Goal: Task Accomplishment & Management: Complete application form

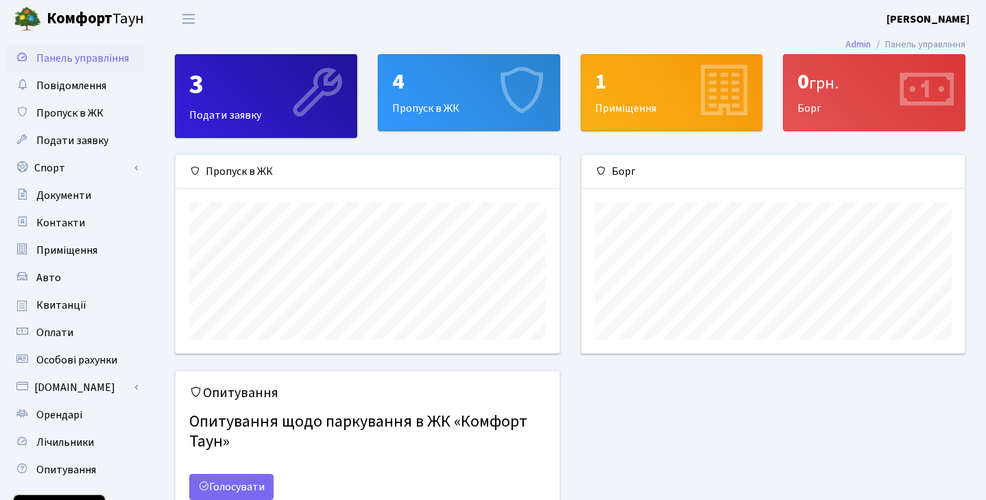
scroll to position [198, 383]
click at [439, 97] on div "4 Пропуск в ЖК" at bounding box center [468, 92] width 181 height 75
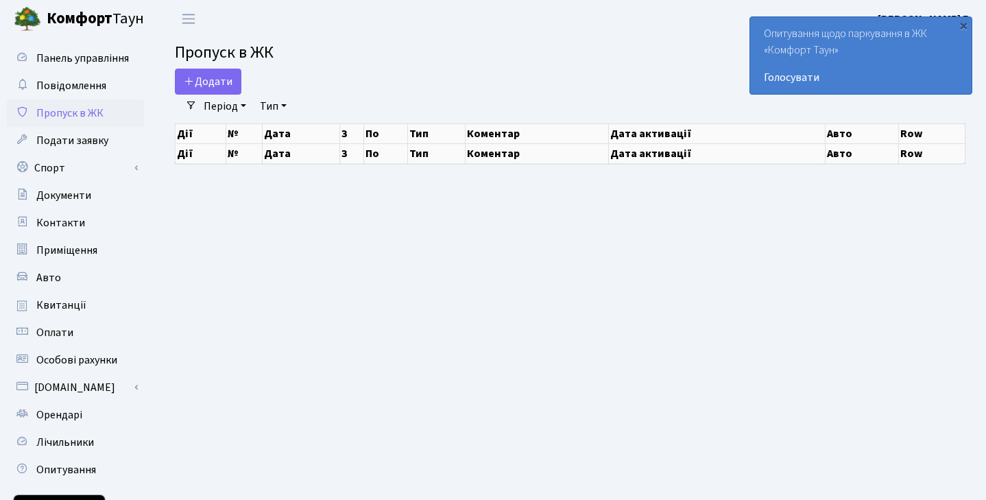
select select "25"
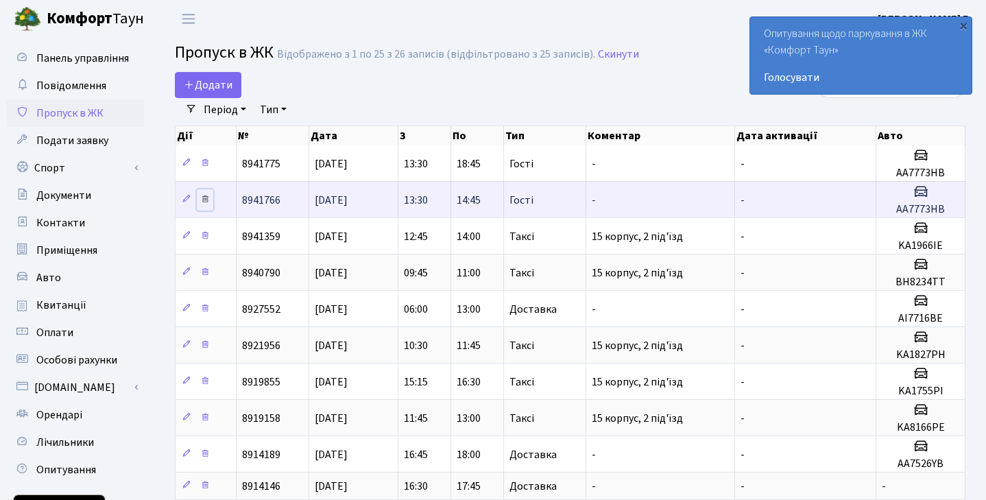
click at [206, 199] on icon at bounding box center [205, 199] width 10 height 10
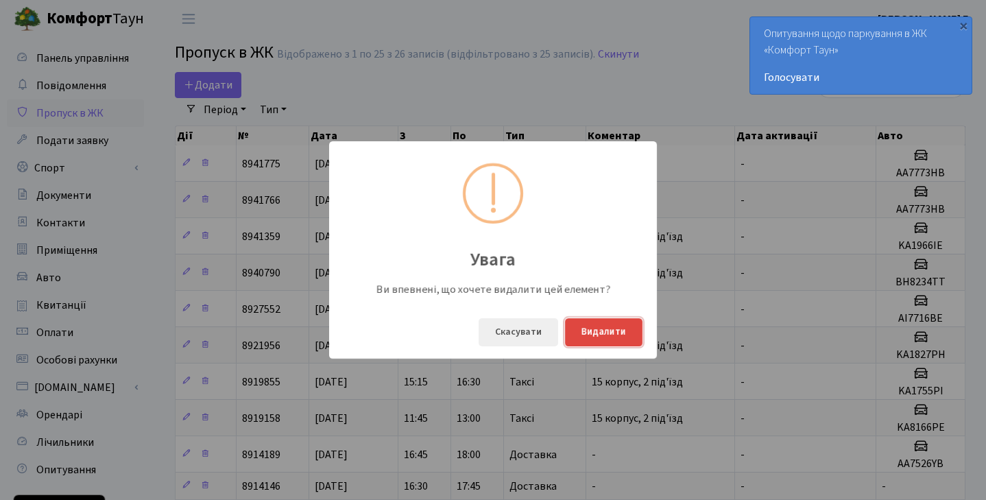
click at [609, 339] on button "Видалити" at bounding box center [603, 332] width 77 height 28
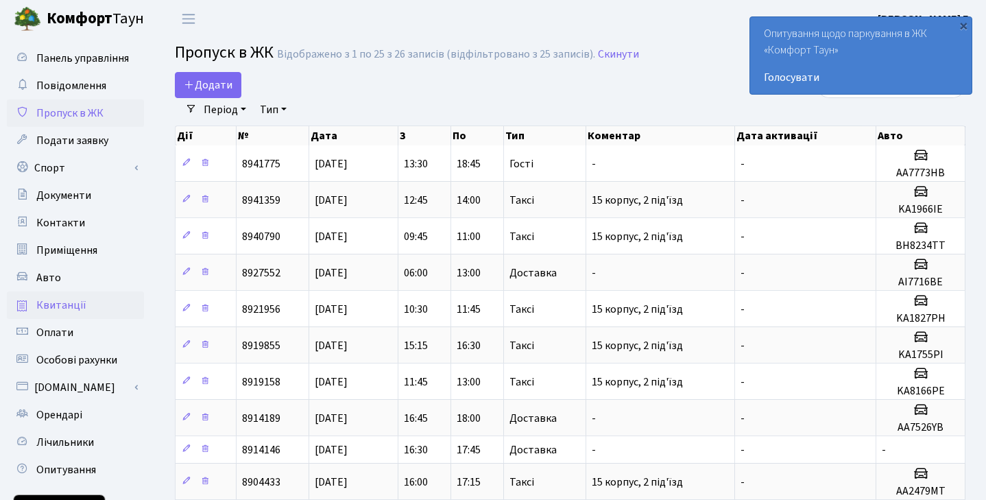
click at [75, 305] on span "Квитанції" at bounding box center [61, 304] width 50 height 15
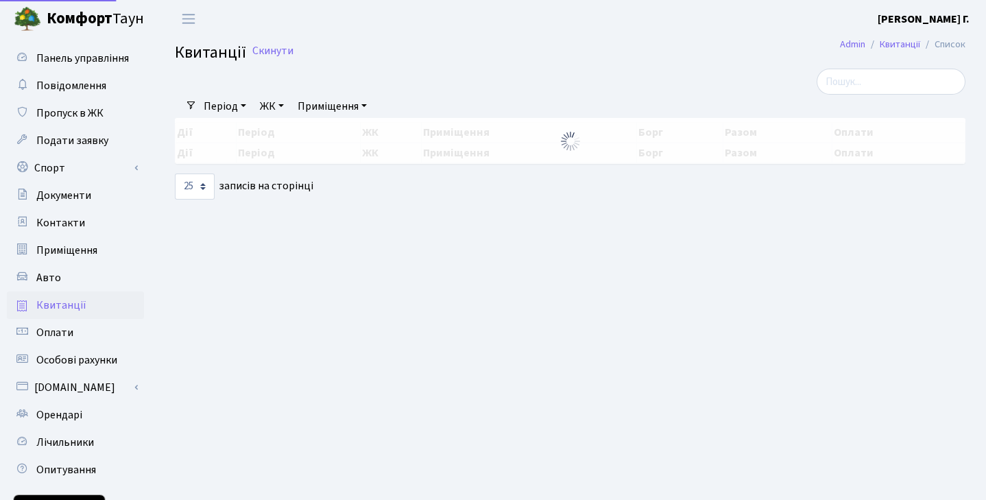
select select "25"
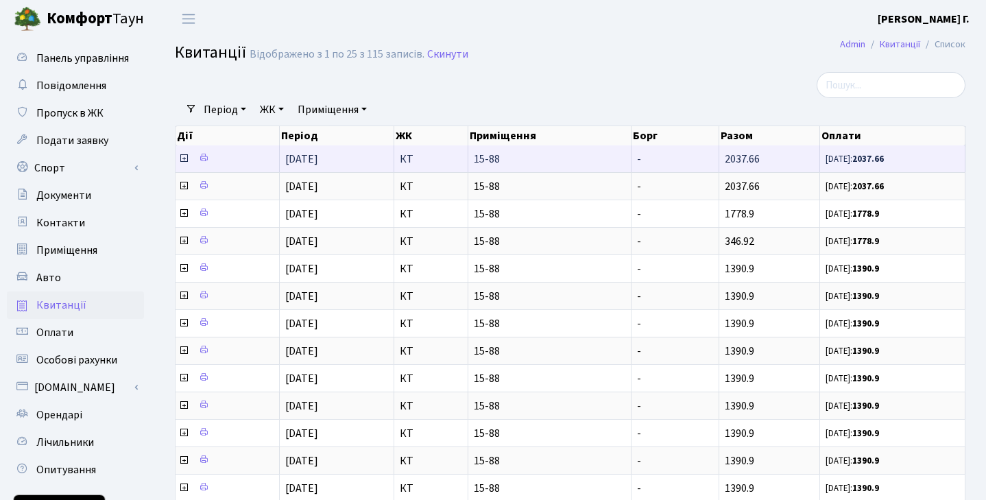
click at [404, 162] on span "КТ" at bounding box center [431, 159] width 62 height 11
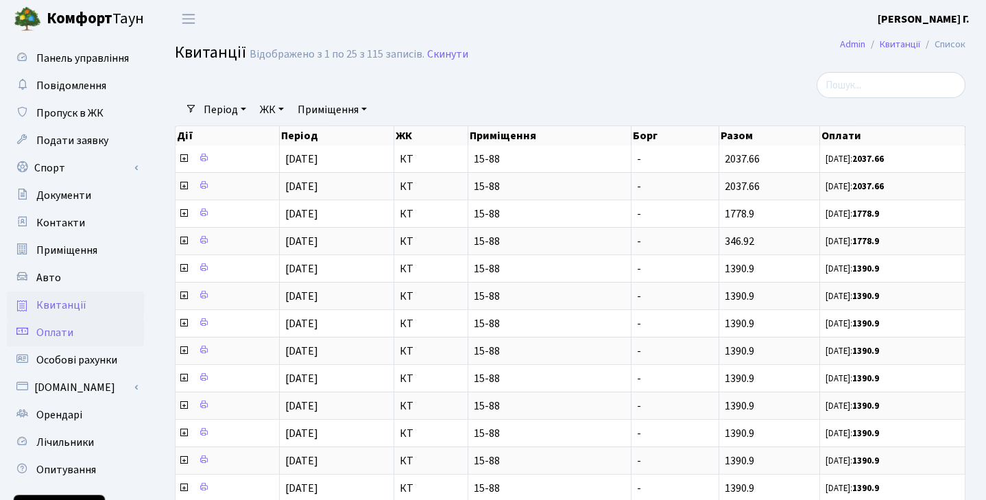
click at [86, 332] on link "Оплати" at bounding box center [75, 332] width 137 height 27
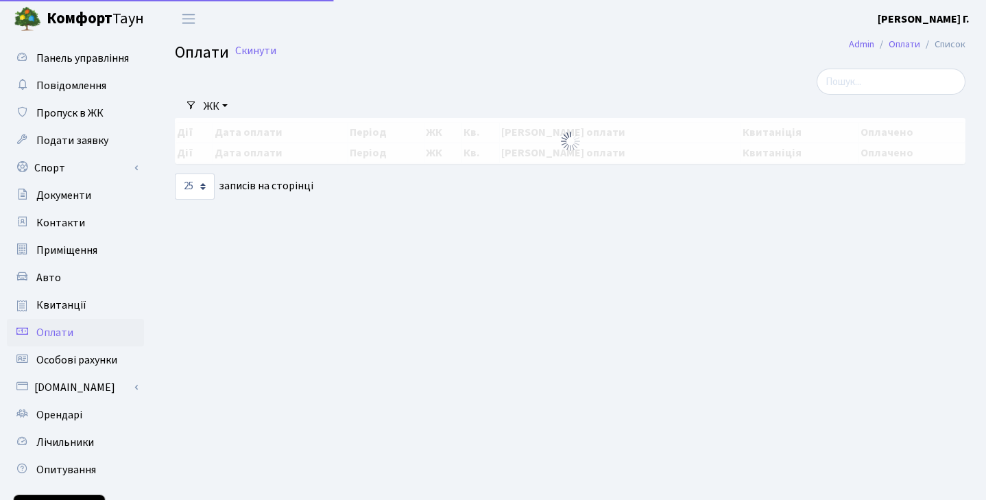
select select "25"
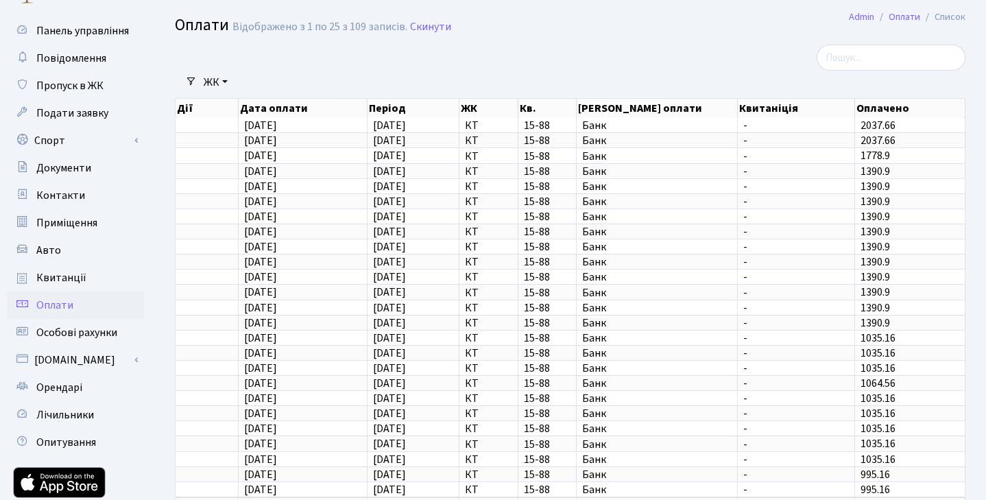
scroll to position [27, 0]
click at [85, 409] on span "Лічильники" at bounding box center [65, 415] width 58 height 15
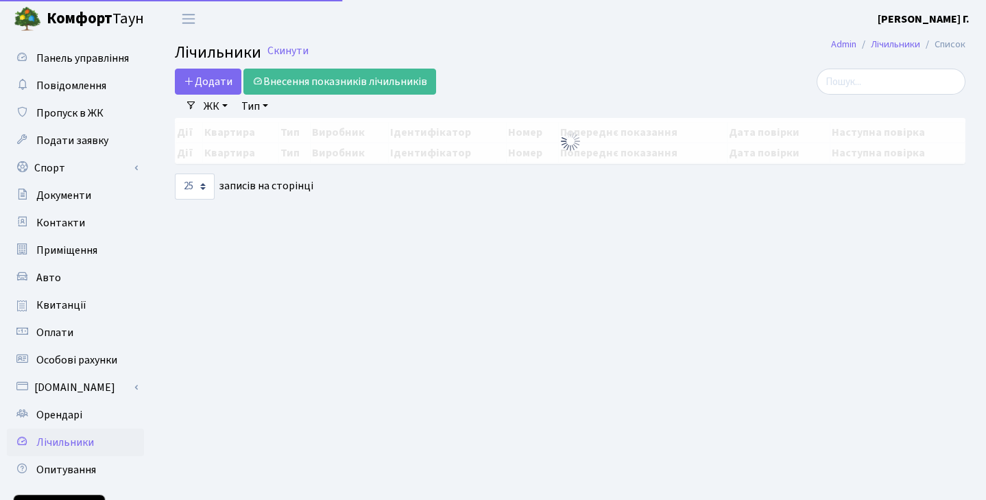
select select "25"
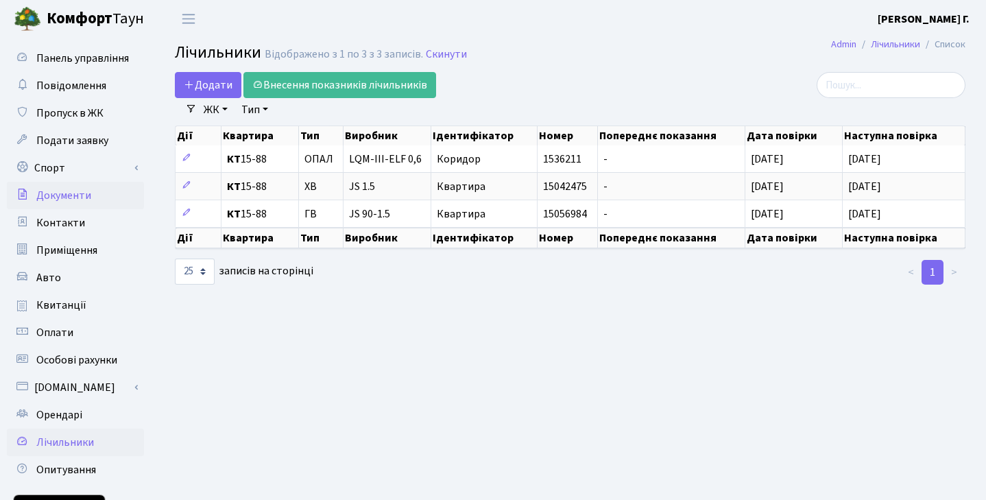
click at [74, 199] on span "Документи" at bounding box center [63, 195] width 55 height 15
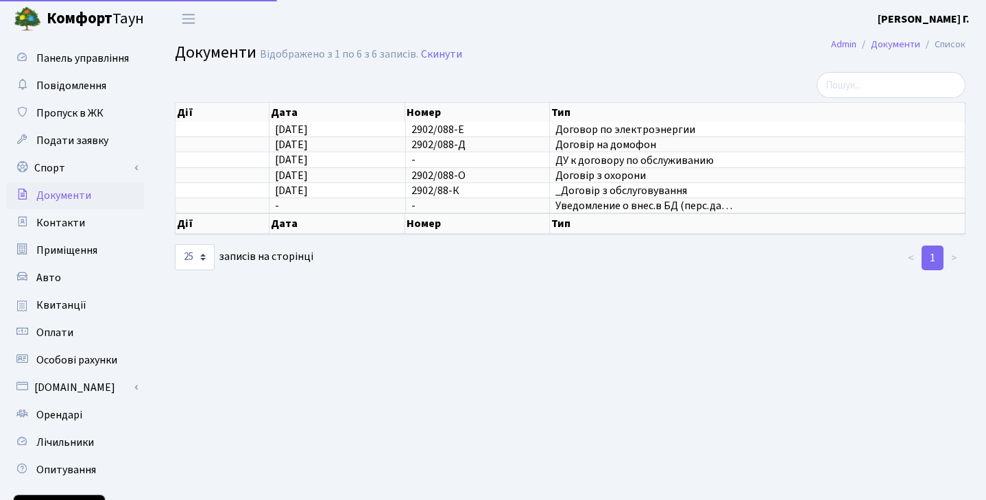
select select "25"
click at [619, 206] on span "Уведомление о внес.в БД (перс.да…" at bounding box center [757, 205] width 404 height 11
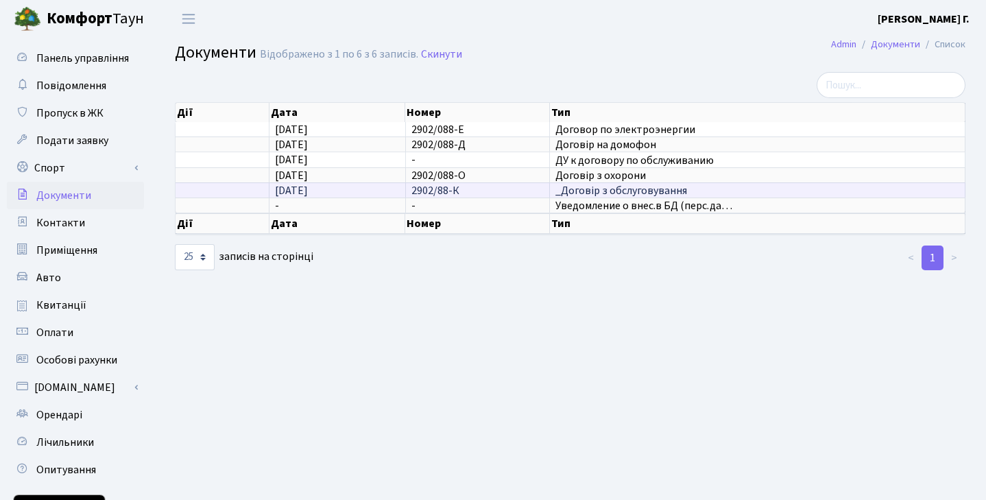
click at [624, 191] on span "_Договір з обслуговування" at bounding box center [757, 190] width 404 height 11
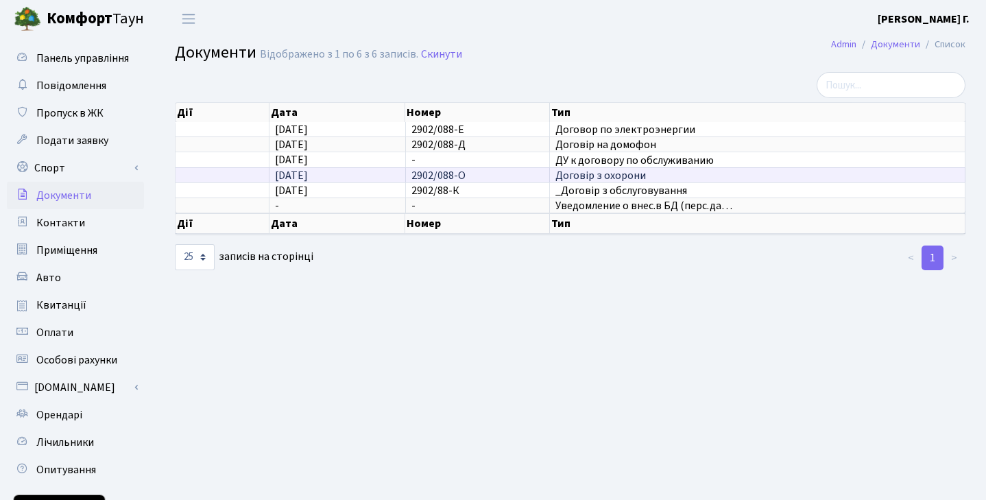
click at [614, 175] on span "Договір з охорони" at bounding box center [757, 175] width 404 height 11
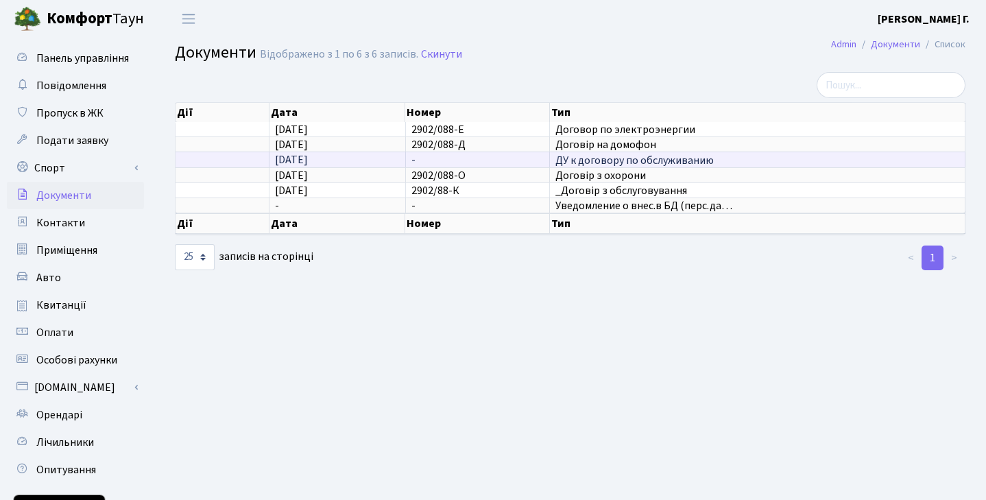
click at [612, 161] on span "ДУ к договору по обслуживанию" at bounding box center [757, 160] width 404 height 11
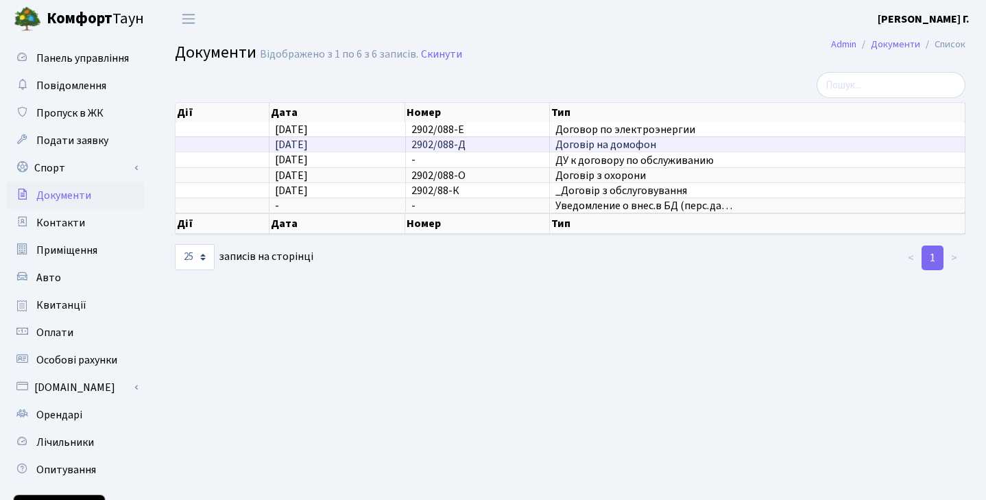
click at [607, 143] on span "Договір на домофон" at bounding box center [757, 144] width 404 height 11
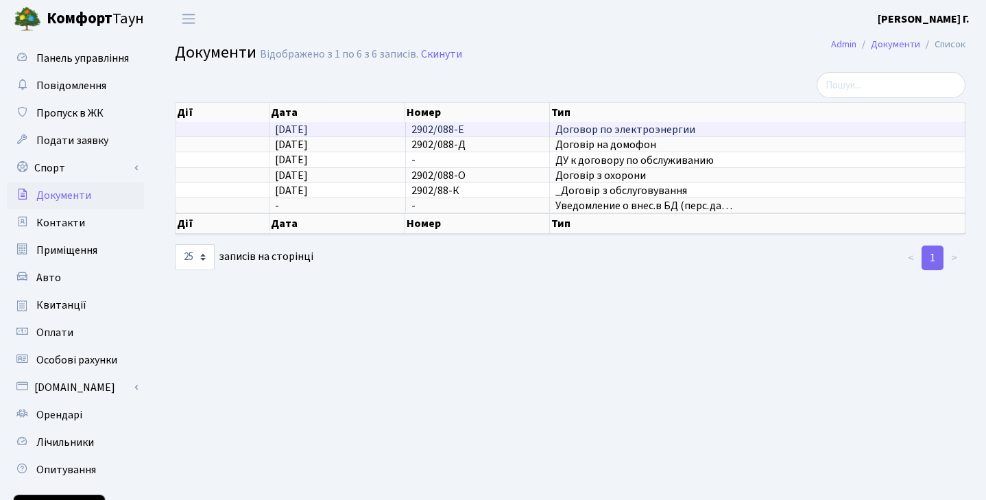
click at [609, 130] on span "Договор по электроэнергии" at bounding box center [757, 129] width 404 height 11
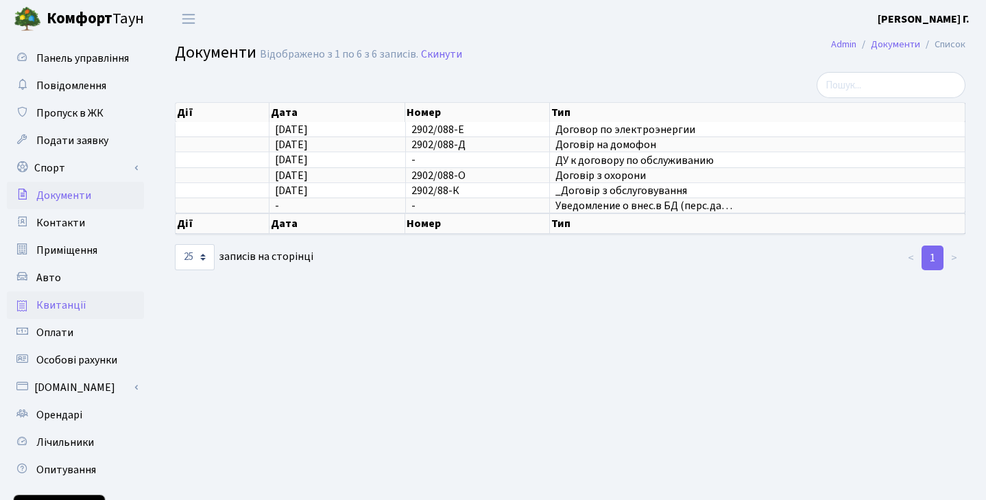
click at [92, 304] on link "Квитанції" at bounding box center [75, 304] width 137 height 27
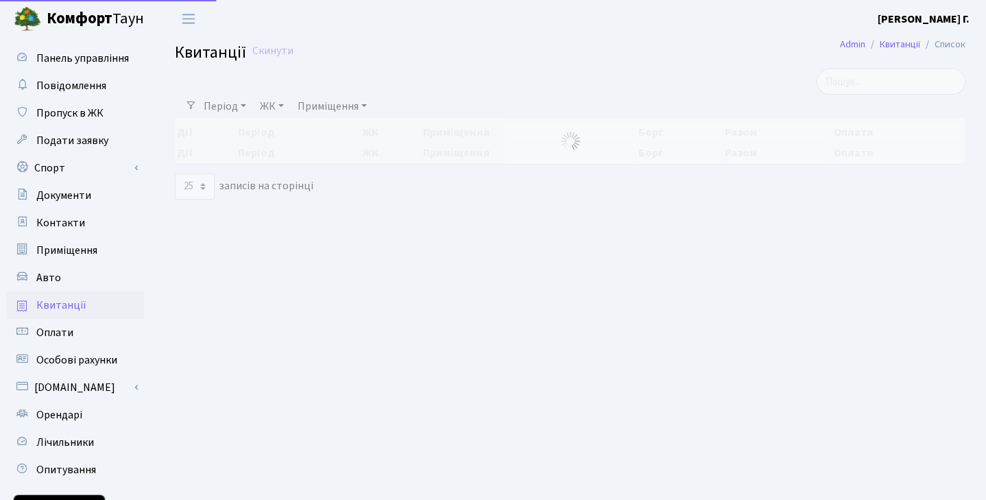
select select "25"
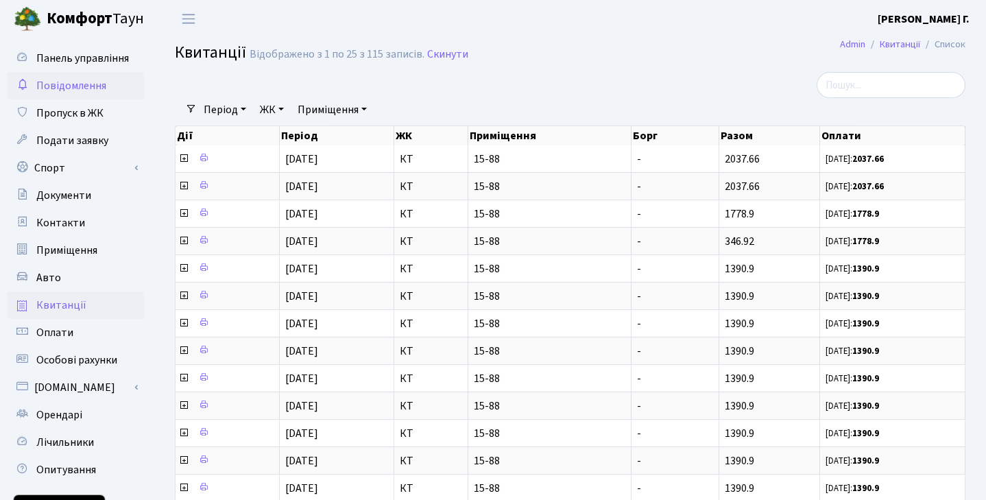
click at [88, 90] on span "Повідомлення" at bounding box center [71, 85] width 70 height 15
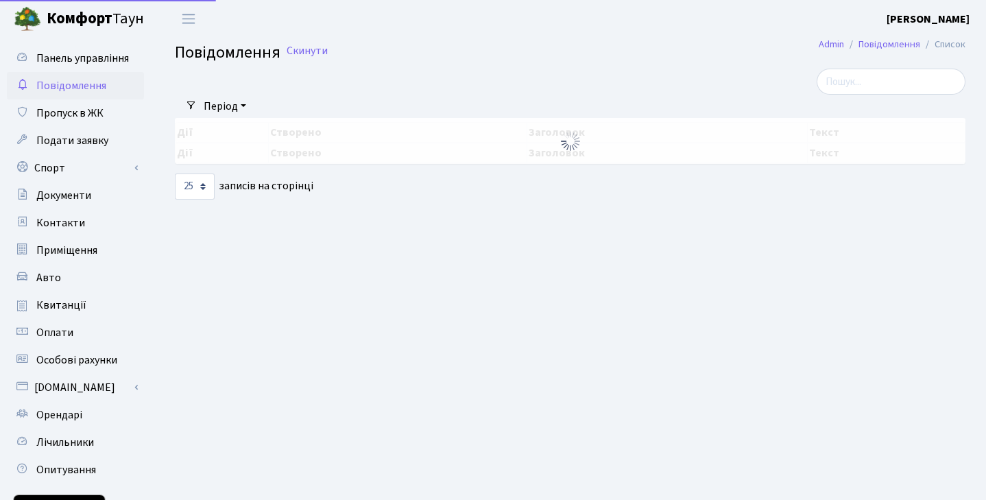
select select "25"
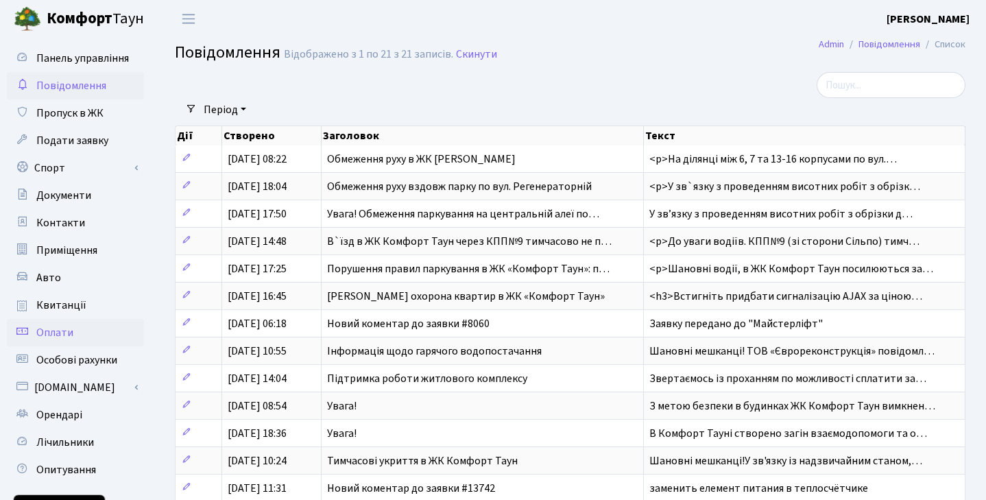
click at [91, 334] on link "Оплати" at bounding box center [75, 332] width 137 height 27
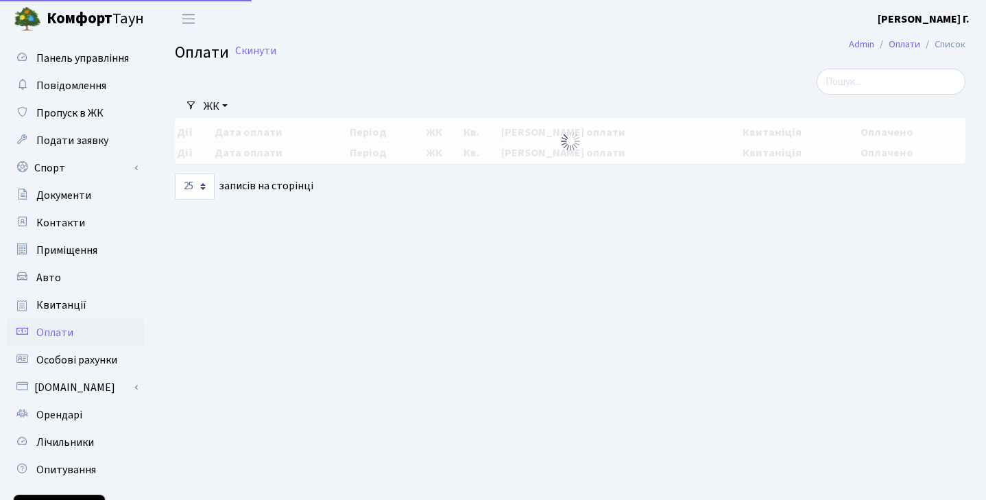
select select "25"
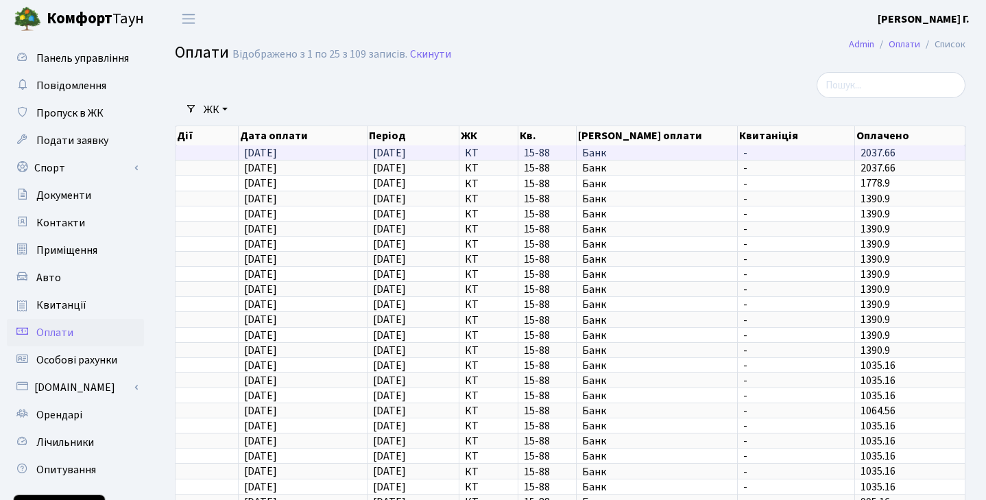
click at [588, 154] on span "Банк" at bounding box center [656, 152] width 149 height 11
click at [378, 153] on span "08.08.2025" at bounding box center [389, 152] width 33 height 15
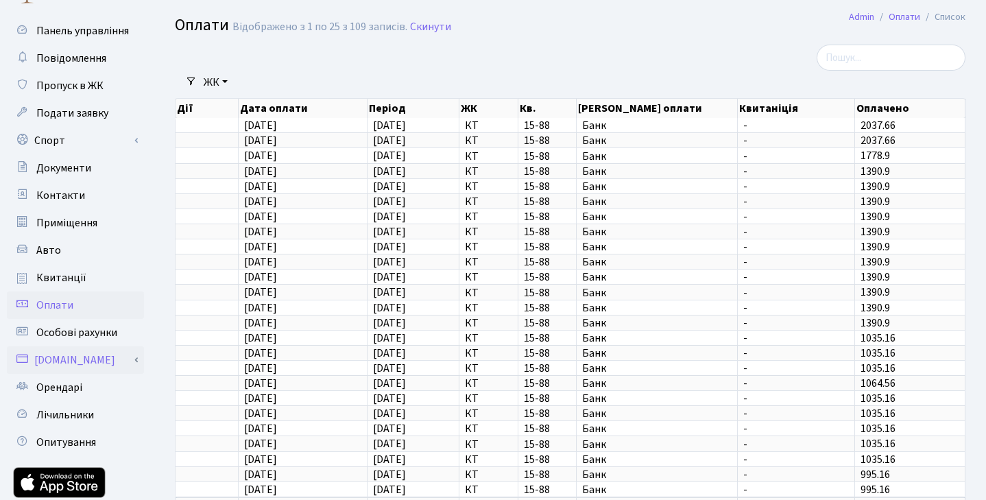
scroll to position [32, 0]
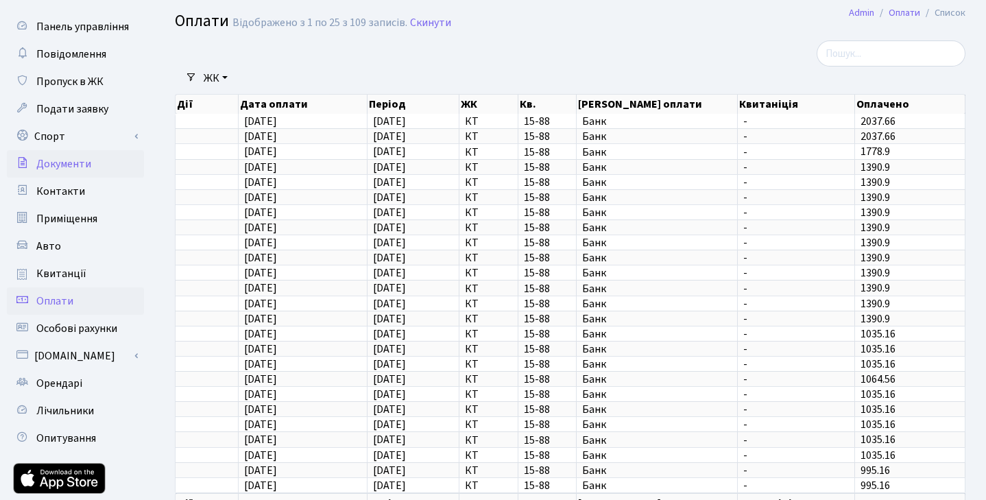
click at [86, 167] on span "Документи" at bounding box center [63, 163] width 55 height 15
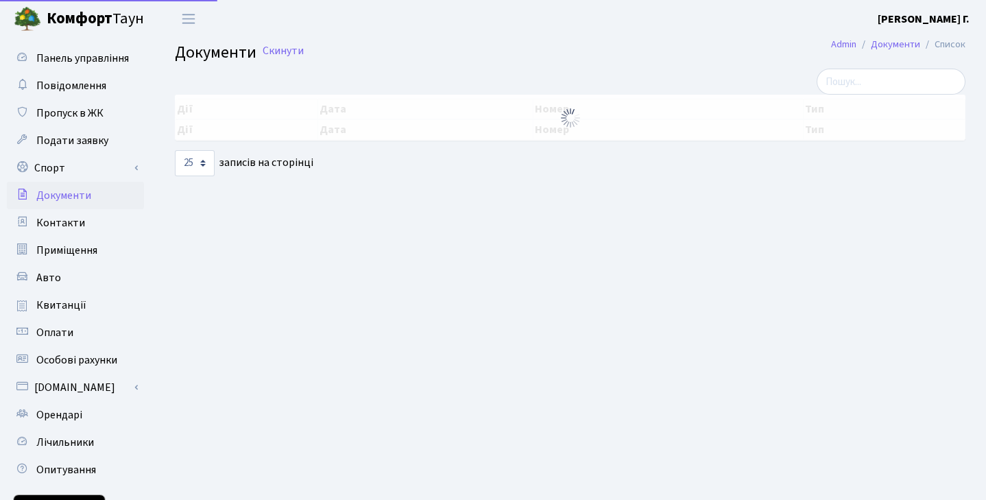
select select "25"
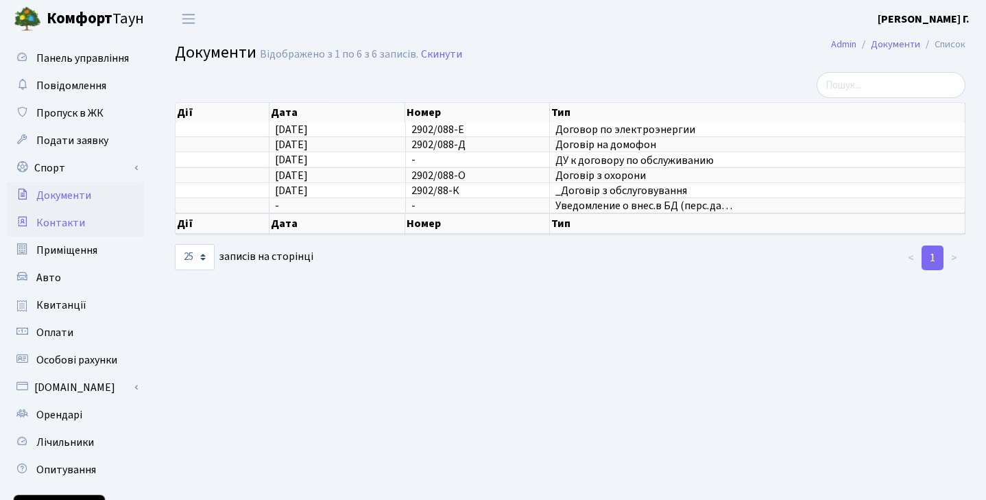
click at [81, 222] on span "Контакти" at bounding box center [60, 222] width 49 height 15
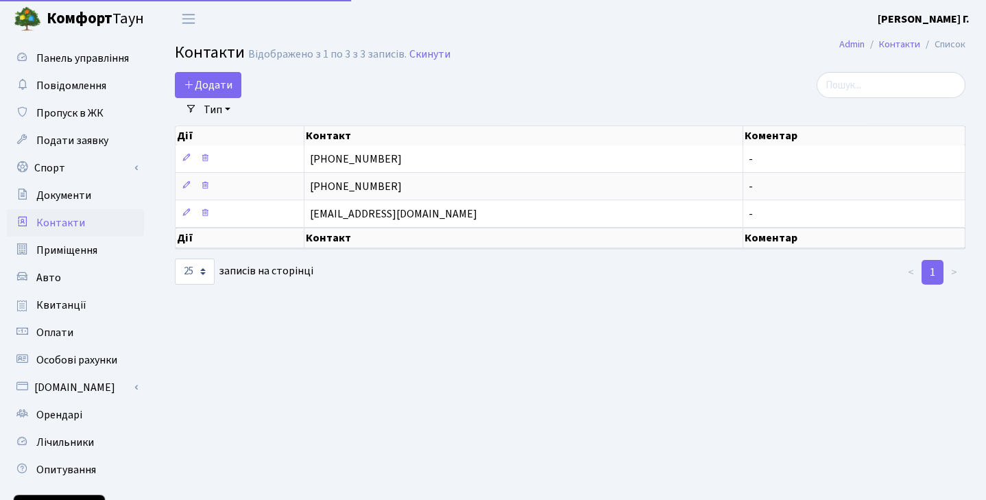
select select "25"
click at [70, 85] on span "Повідомлення" at bounding box center [71, 85] width 70 height 15
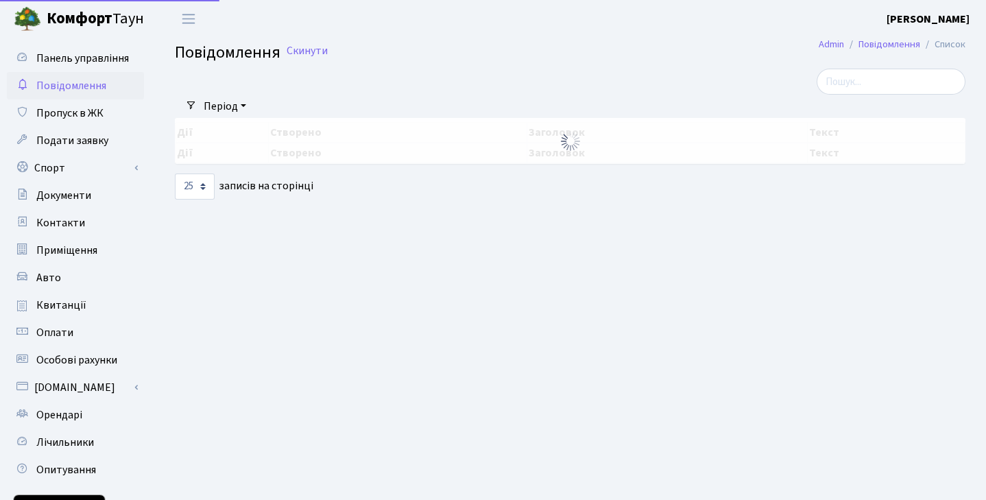
select select "25"
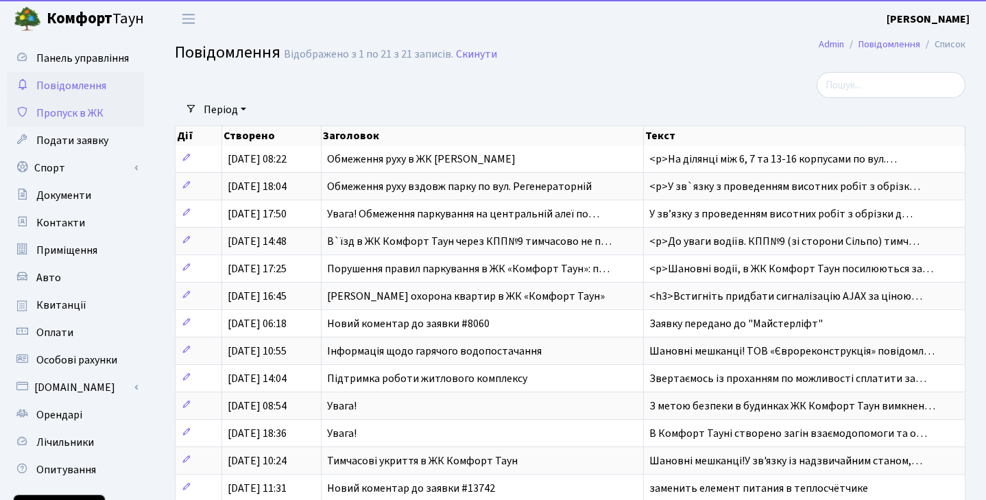
click at [75, 108] on span "Пропуск в ЖК" at bounding box center [69, 113] width 67 height 15
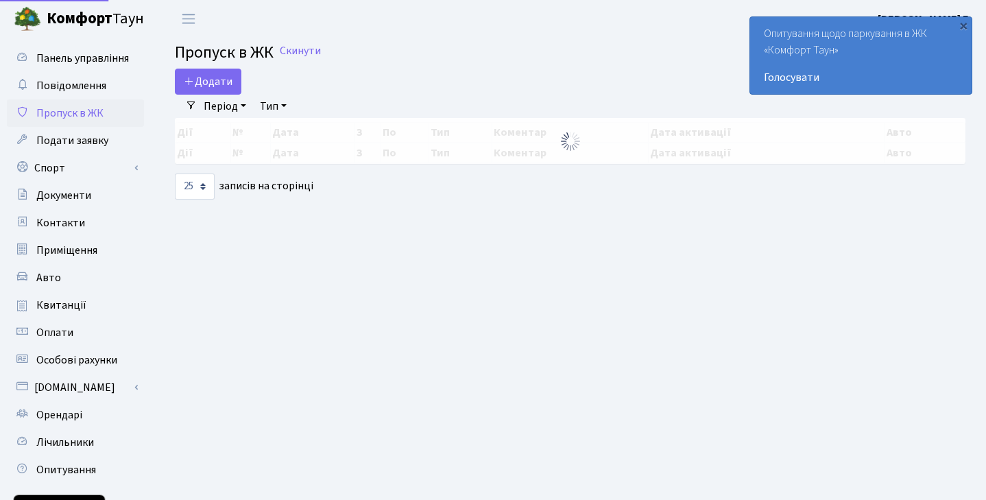
select select "25"
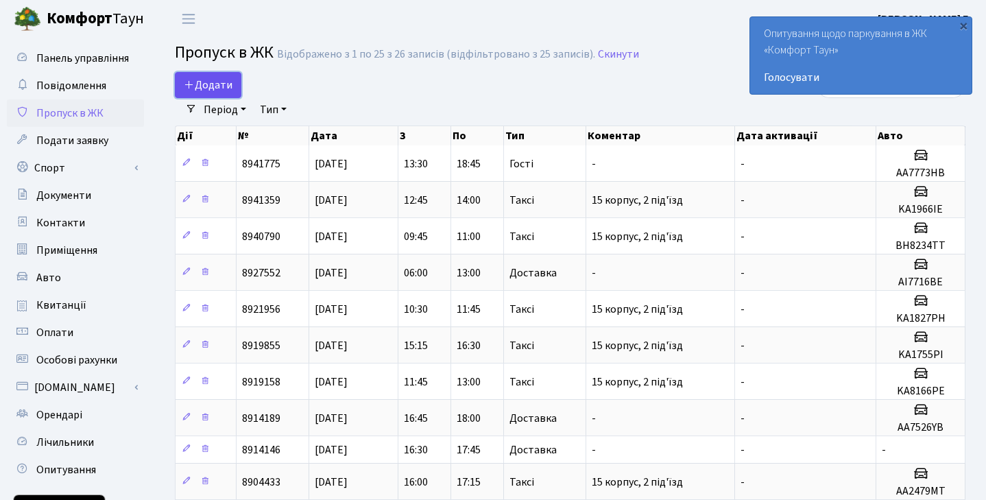
click at [204, 88] on span "Додати" at bounding box center [208, 84] width 49 height 15
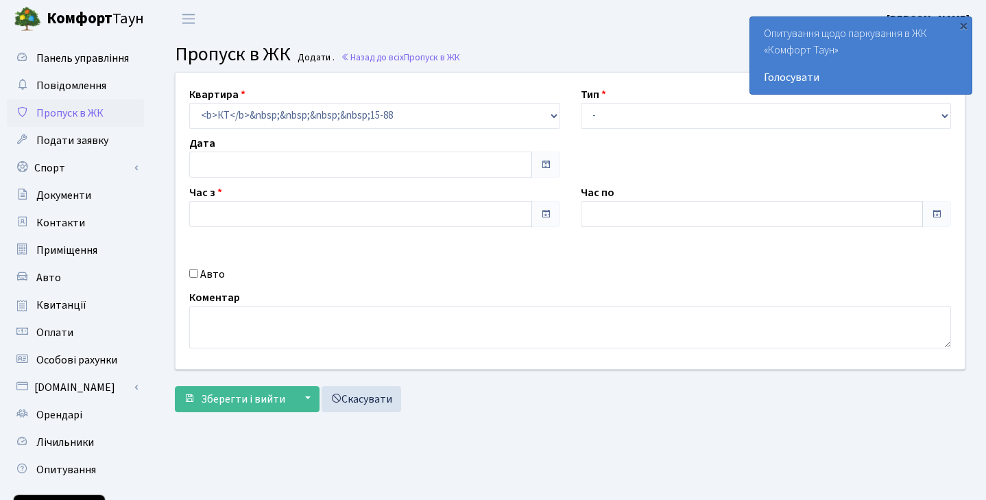
type input "[DATE]"
type input "15:00"
type input "16:00"
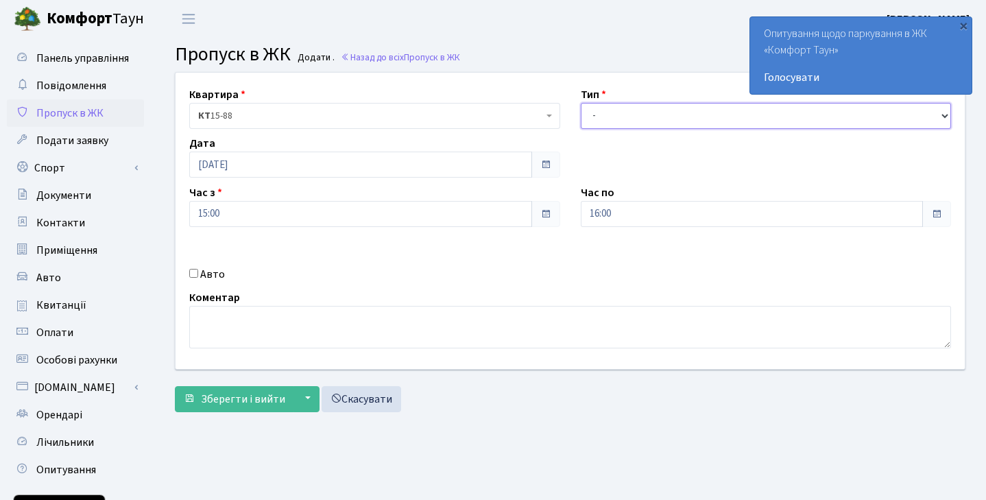
click at [610, 119] on select "- Доставка Таксі Гості Сервіс" at bounding box center [766, 116] width 371 height 26
select select "3"
click at [581, 103] on select "- Доставка Таксі Гості Сервіс" at bounding box center [766, 116] width 371 height 26
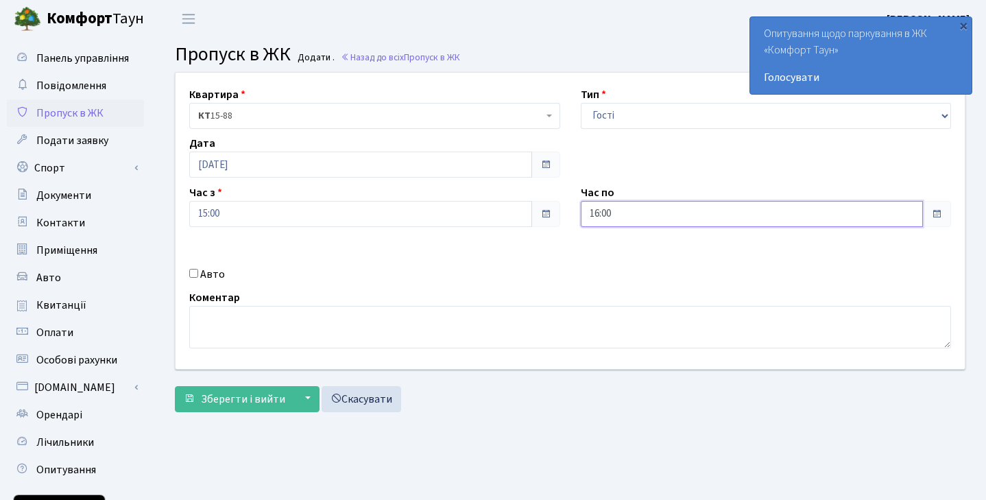
click at [643, 218] on input "16:00" at bounding box center [752, 214] width 343 height 26
click at [614, 369] on icon at bounding box center [618, 368] width 37 height 37
click at [619, 267] on icon at bounding box center [618, 261] width 37 height 37
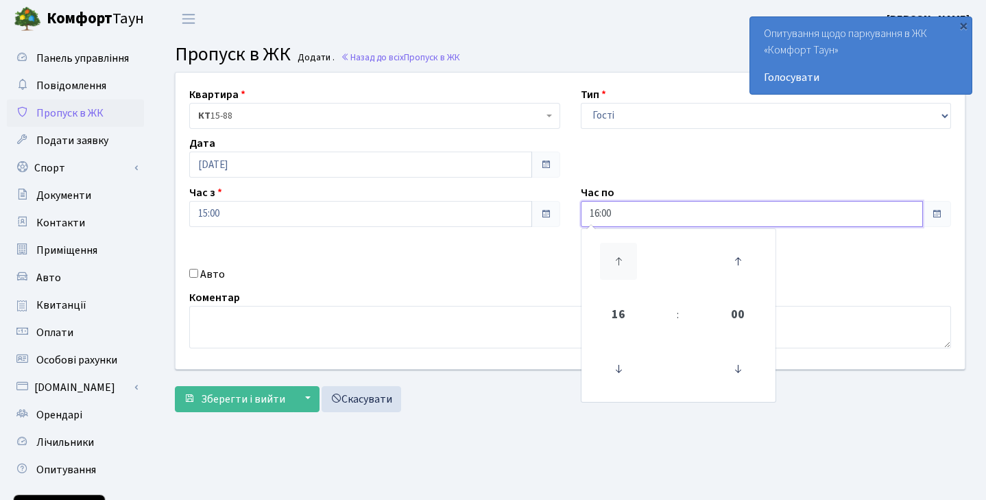
click at [619, 267] on icon at bounding box center [618, 261] width 37 height 37
type input "18:00"
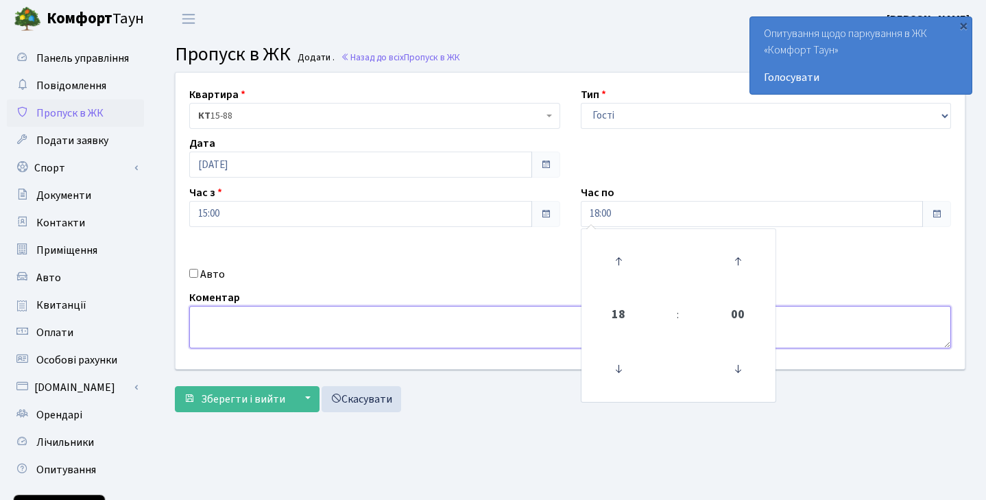
click at [539, 308] on textarea at bounding box center [569, 327] width 761 height 42
click at [310, 334] on textarea at bounding box center [569, 327] width 761 height 42
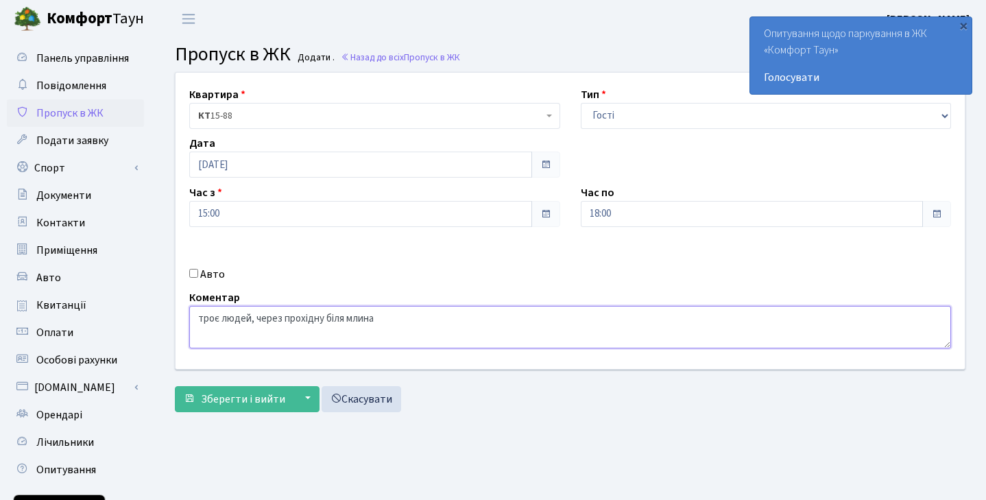
type textarea "троє людей, через прохідну біля млина"
click at [256, 406] on span "Зберегти і вийти" at bounding box center [243, 398] width 84 height 15
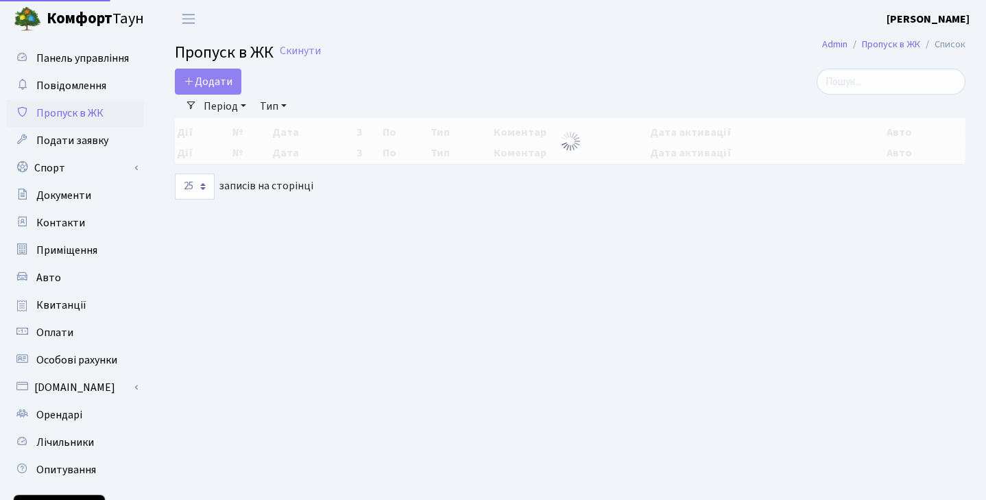
select select "25"
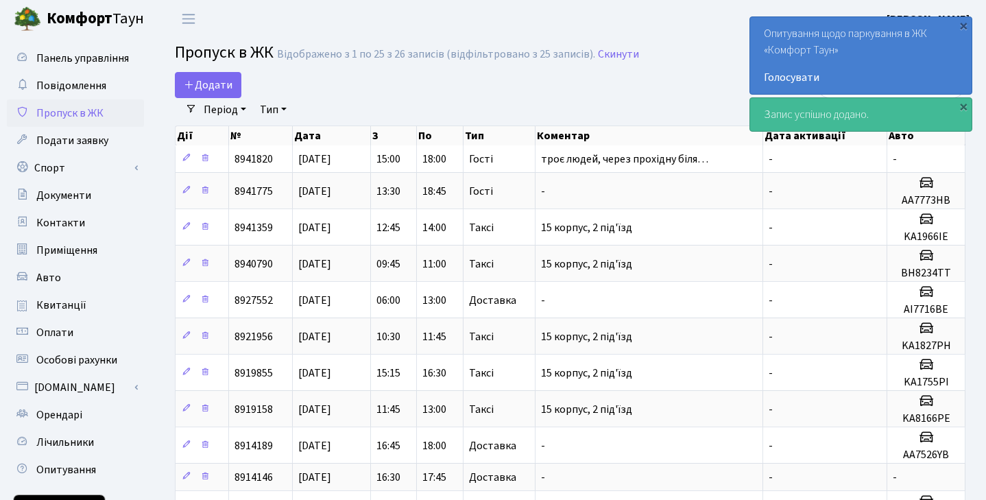
click at [537, 99] on div "Період [DATE] - [DATE] Тип - Доставка Таксі Гості Сервіс Очистити фільтри" at bounding box center [575, 109] width 757 height 23
